Goal: Task Accomplishment & Management: Use online tool/utility

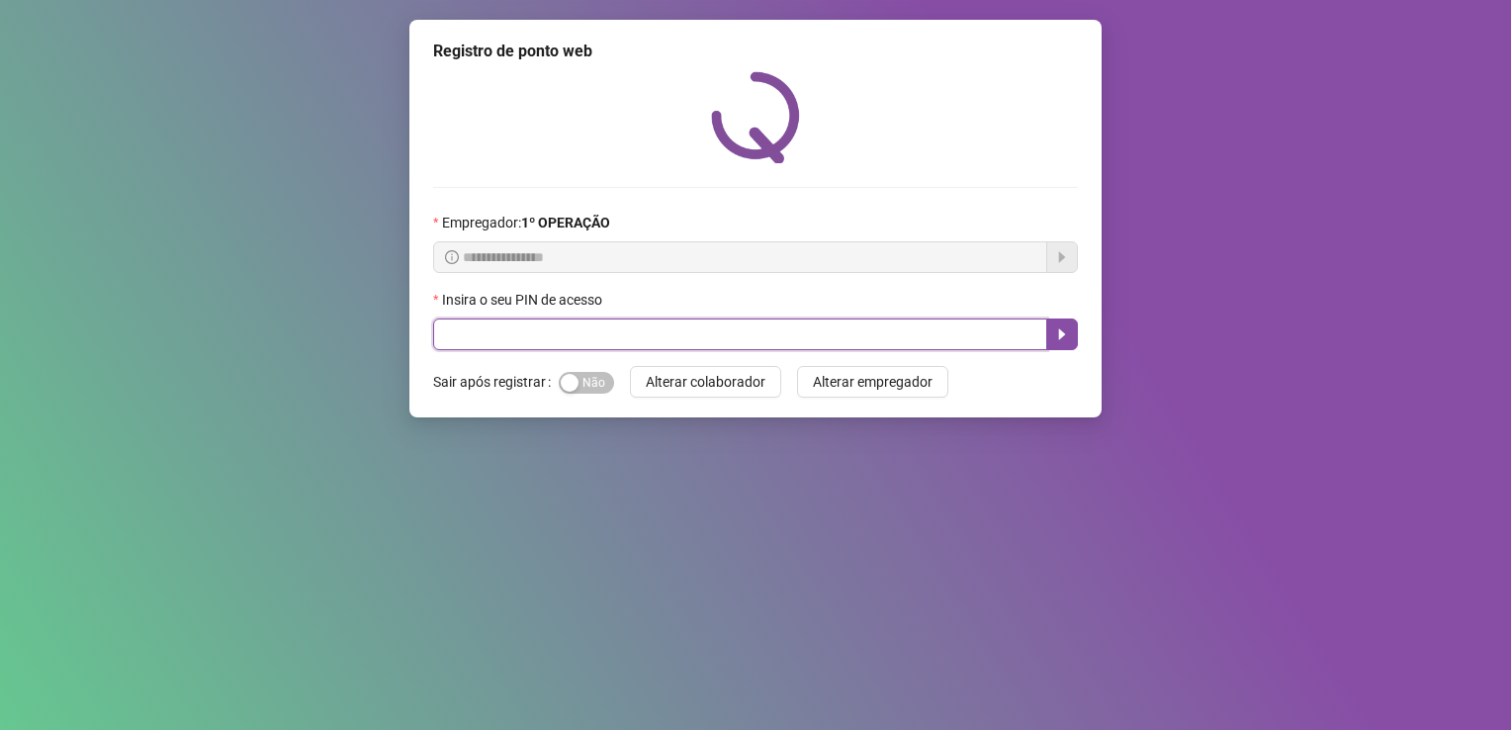
click at [733, 342] on input "text" at bounding box center [740, 334] width 614 height 32
type input "*****"
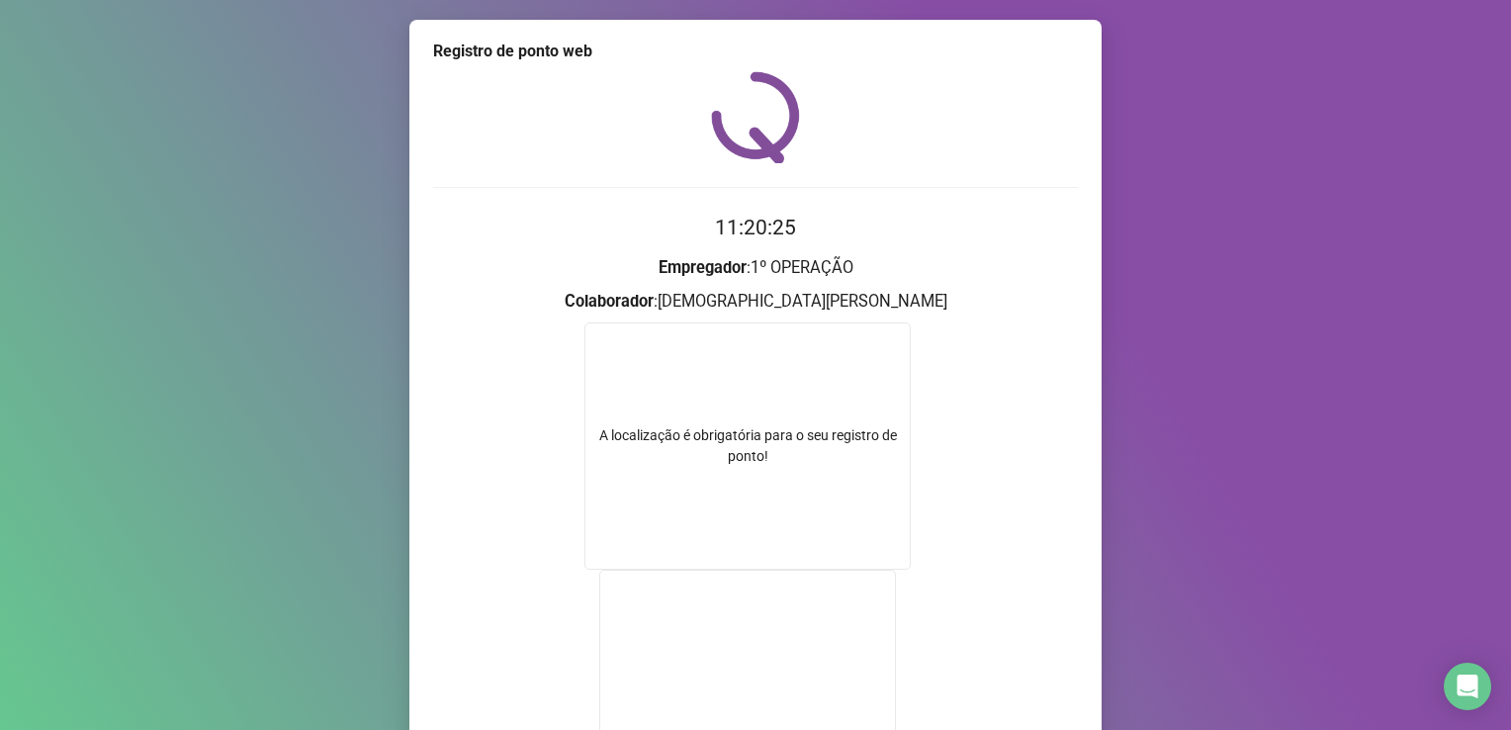
click at [977, 231] on h2 "11:20:25" at bounding box center [755, 228] width 645 height 33
click at [749, 437] on div "A localização é obrigatória para o seu registro de ponto!" at bounding box center [747, 446] width 324 height 42
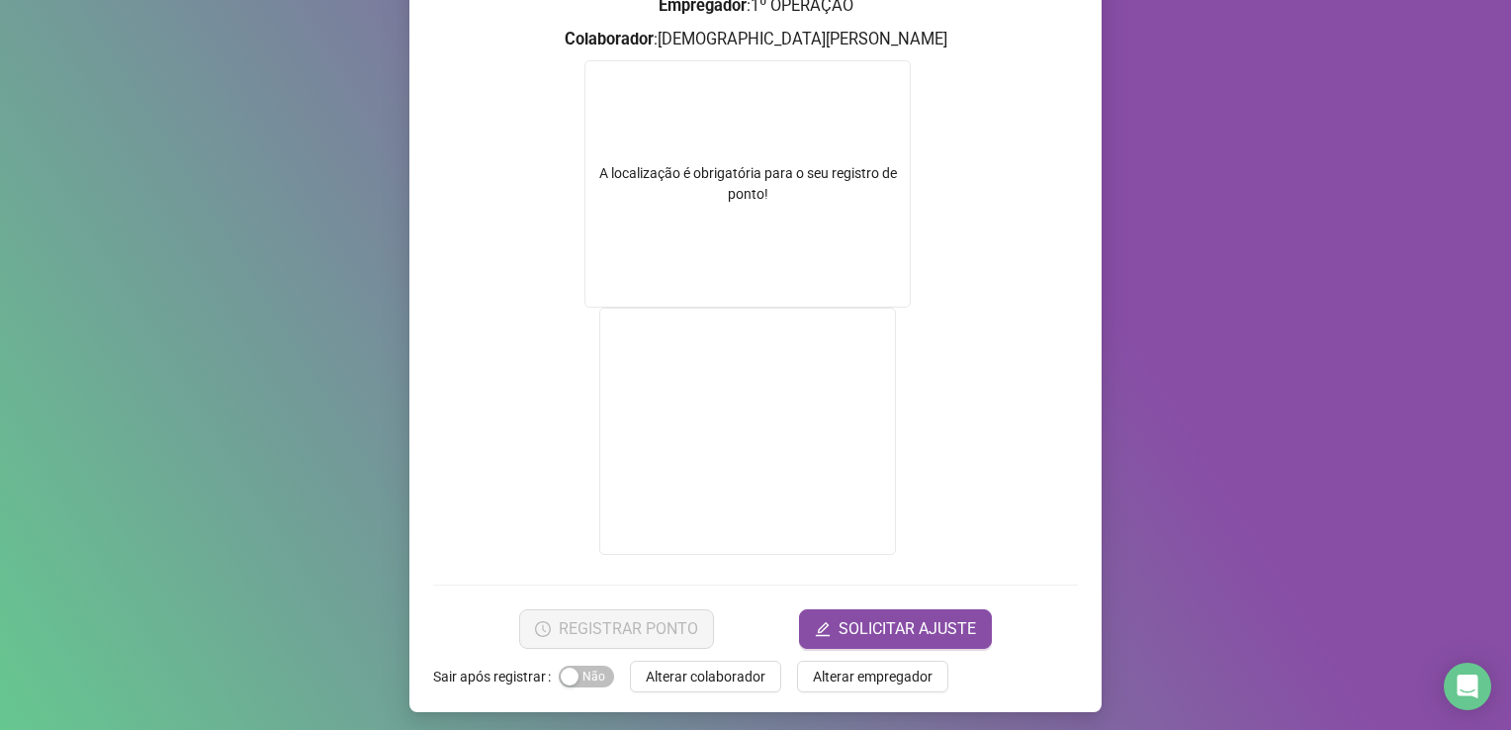
scroll to position [265, 0]
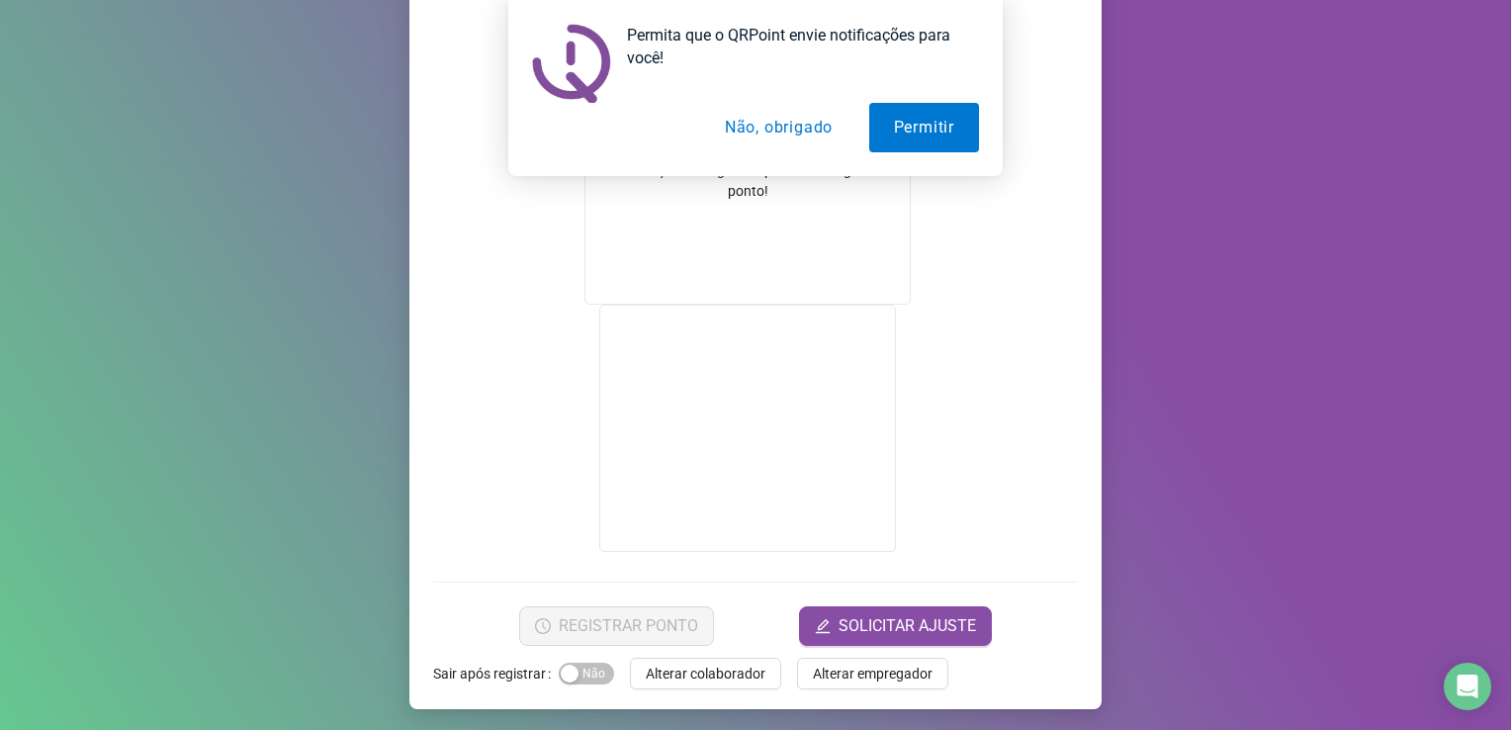
click at [1124, 235] on div "Registro de ponto web 11:22:30 Empregador : 1º OPERAÇÃO Colaborador : [PERSON_N…" at bounding box center [755, 365] width 1511 height 730
click at [910, 121] on button "Permitir" at bounding box center [924, 127] width 110 height 49
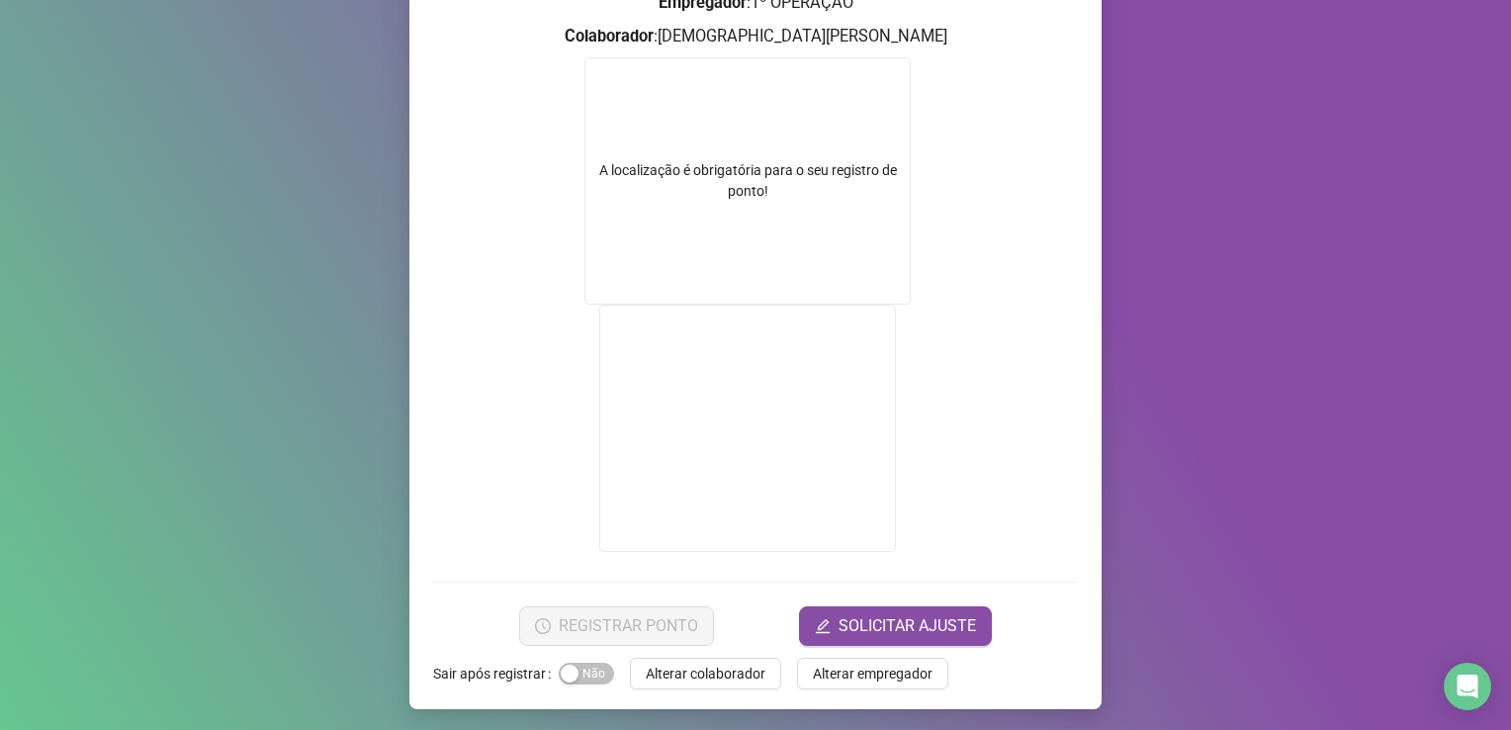
click at [799, 228] on div "A localização é obrigatória para o seu registro de ponto!" at bounding box center [748, 180] width 326 height 247
click at [1036, 276] on form "A localização é obrigatória para o seu registro de ponto!" at bounding box center [755, 307] width 645 height 500
click at [1236, 119] on div "Registro de ponto web 12:59:25 Empregador : 1º OPERAÇÃO Colaborador : [PERSON_N…" at bounding box center [755, 365] width 1511 height 730
click at [433, 212] on form "A localização é obrigatória para o seu registro de ponto!" at bounding box center [755, 307] width 645 height 500
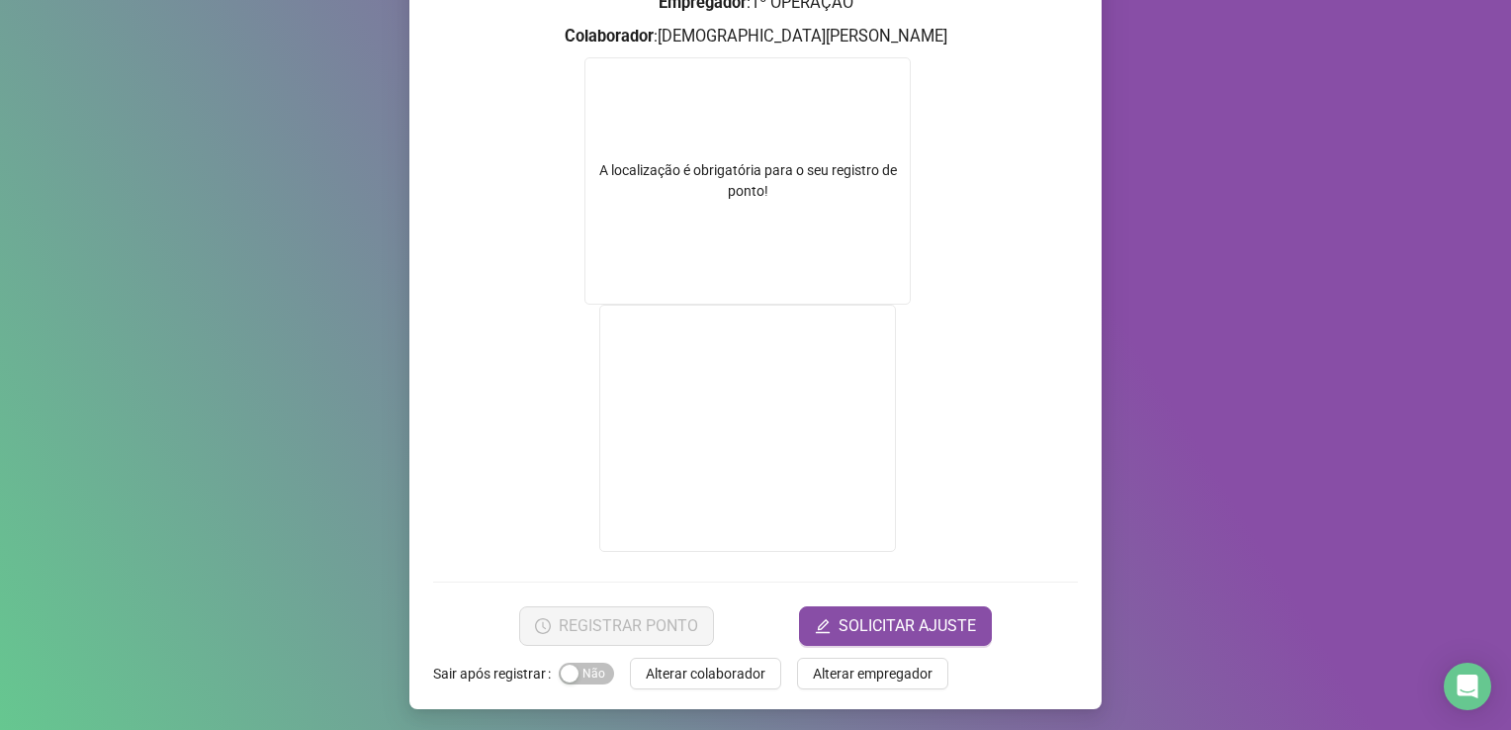
click at [495, 155] on form "A localização é obrigatória para o seu registro de ponto!" at bounding box center [755, 307] width 645 height 500
